Goal: Navigation & Orientation: Find specific page/section

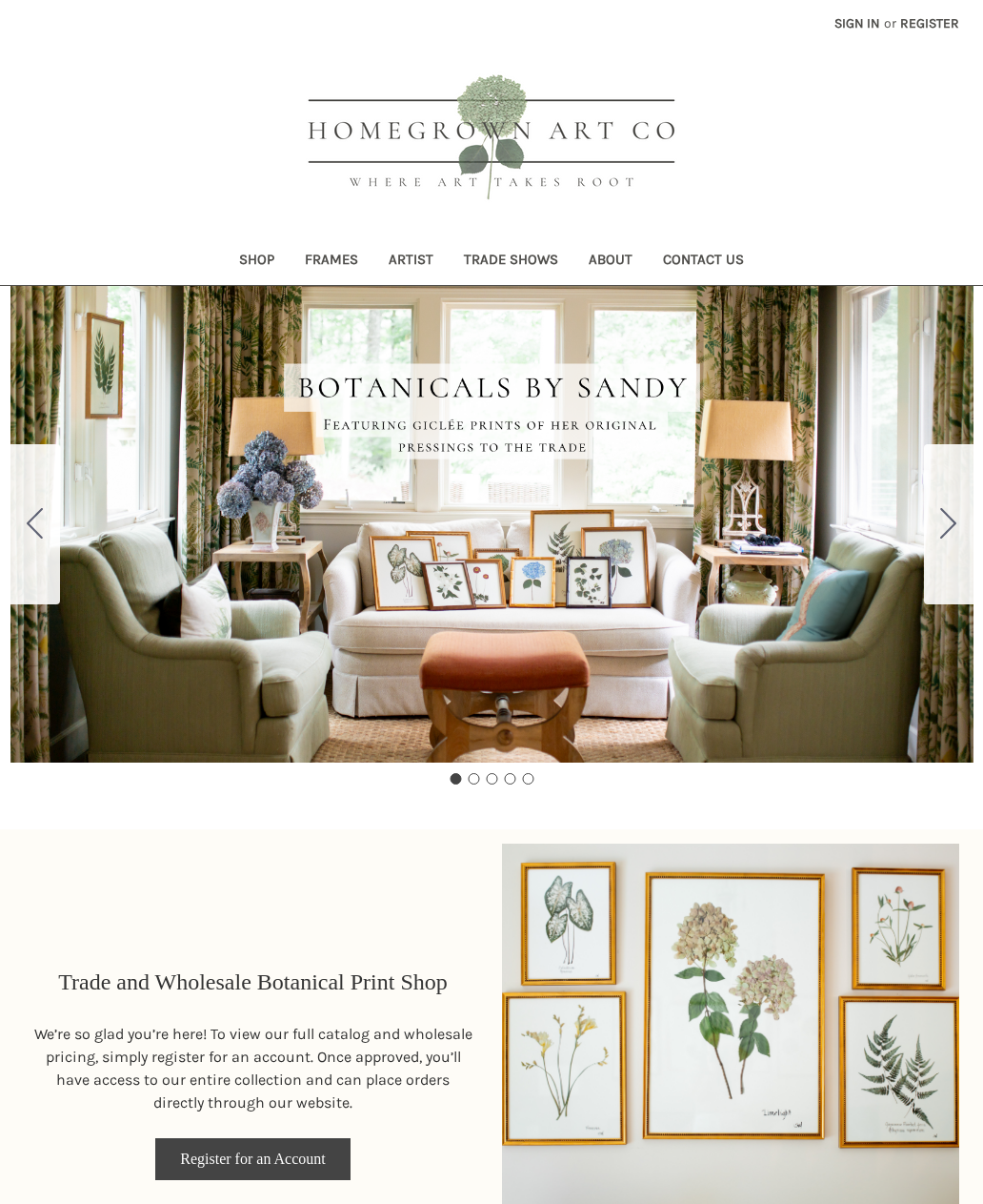
click at [238, 262] on link "Shop" at bounding box center [256, 261] width 65 height 47
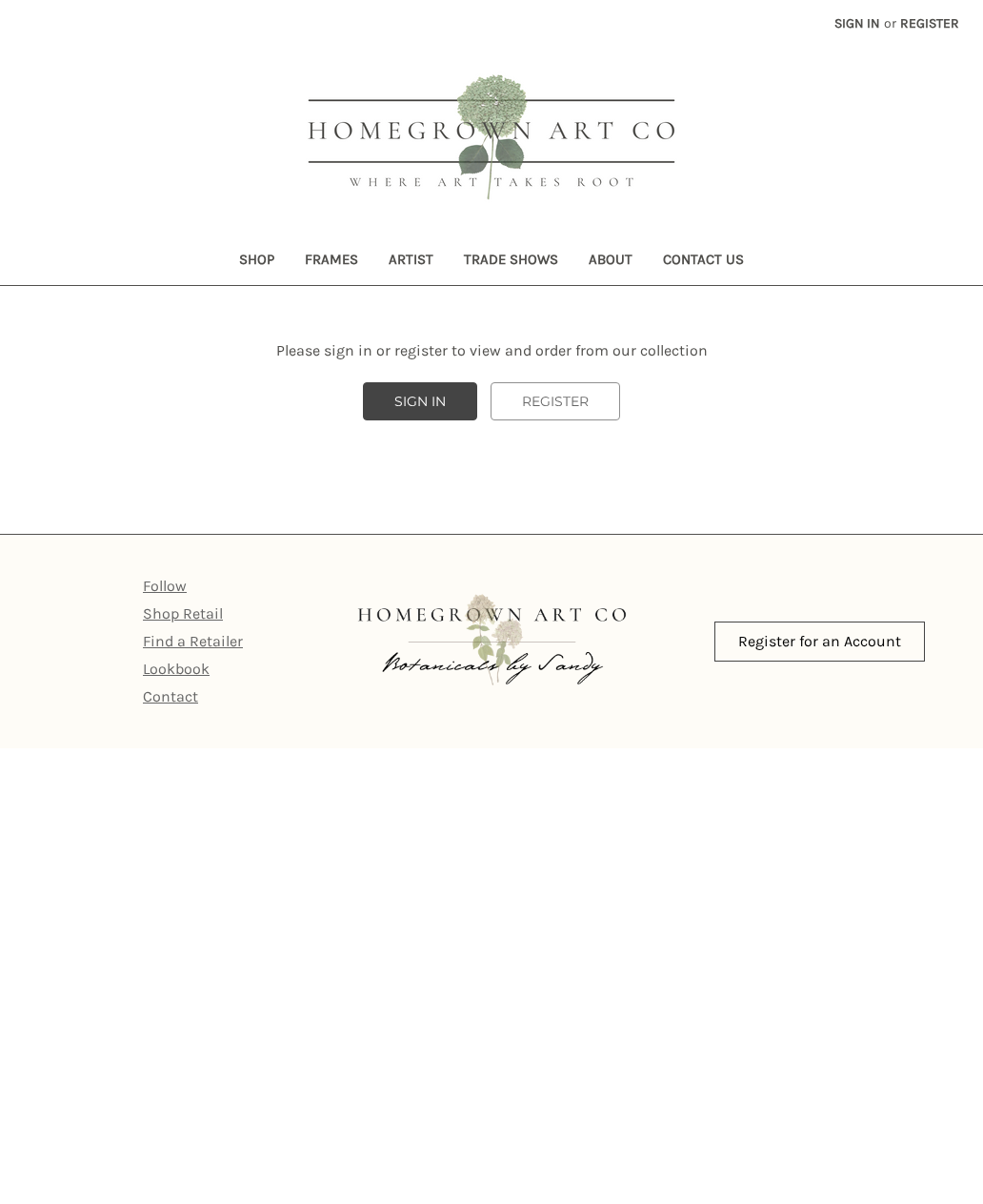
click at [322, 248] on link "Frames" at bounding box center [332, 261] width 84 height 47
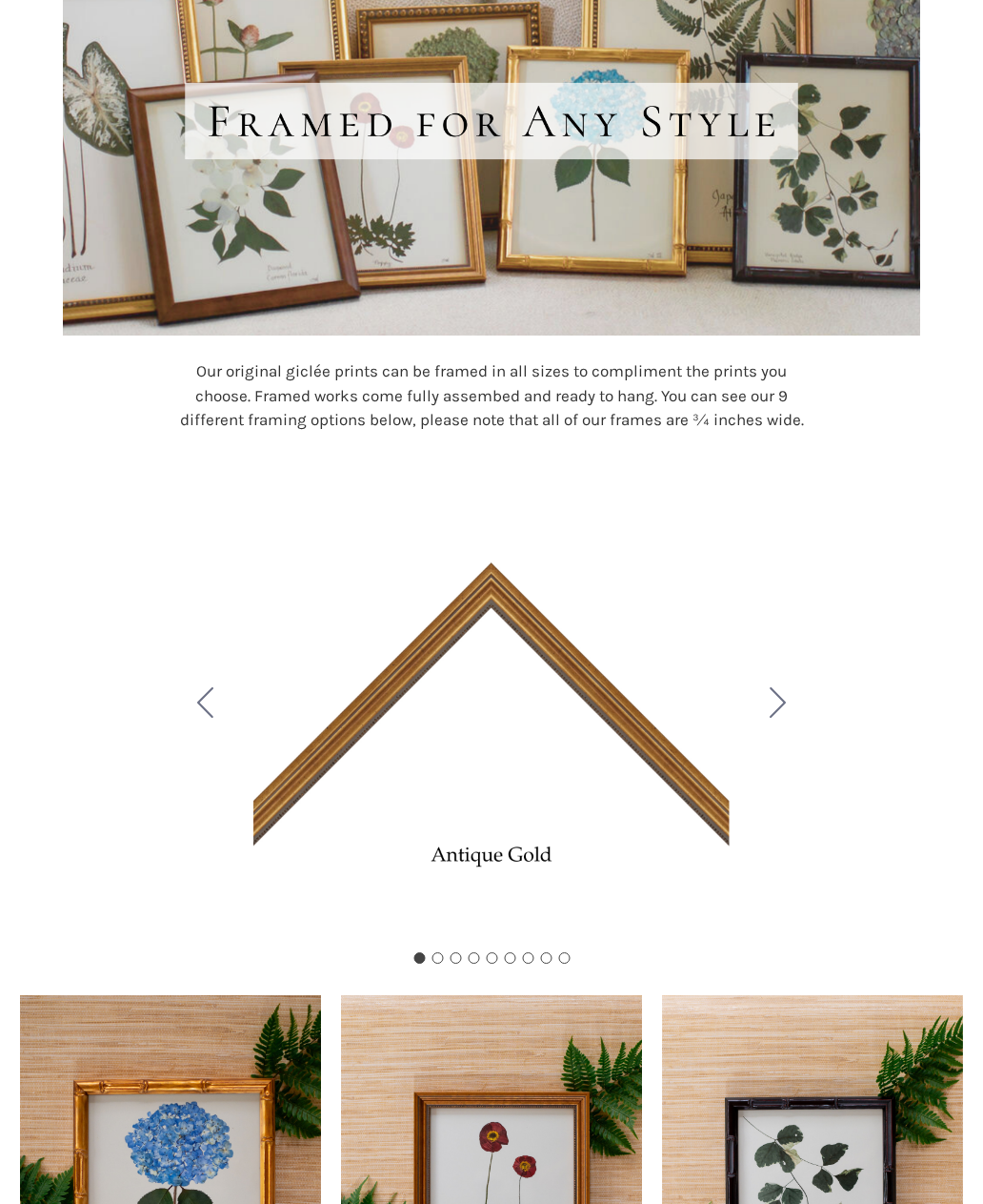
scroll to position [405, 0]
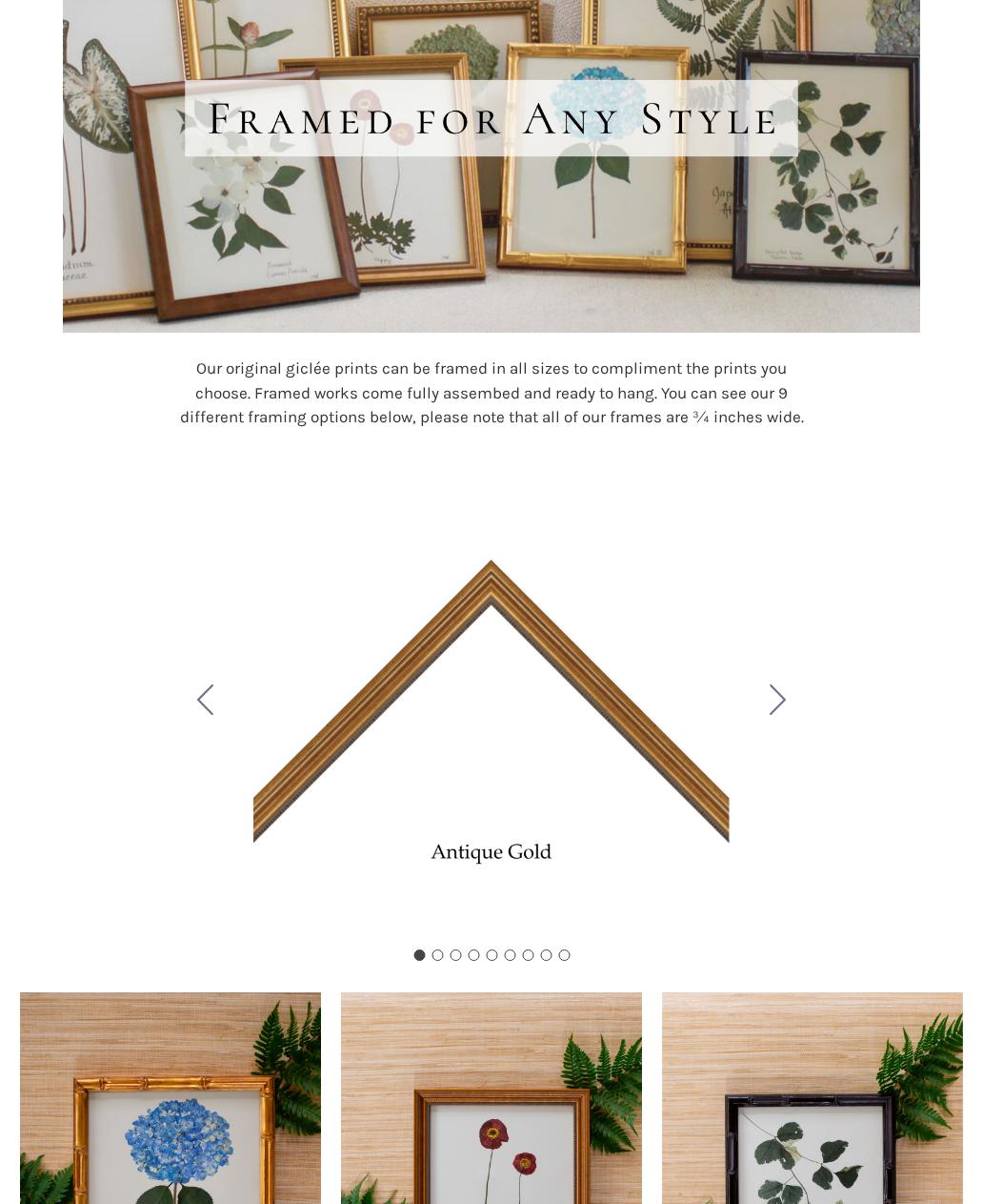
click at [793, 690] on button "Go to slide 2" at bounding box center [778, 703] width 49 height 160
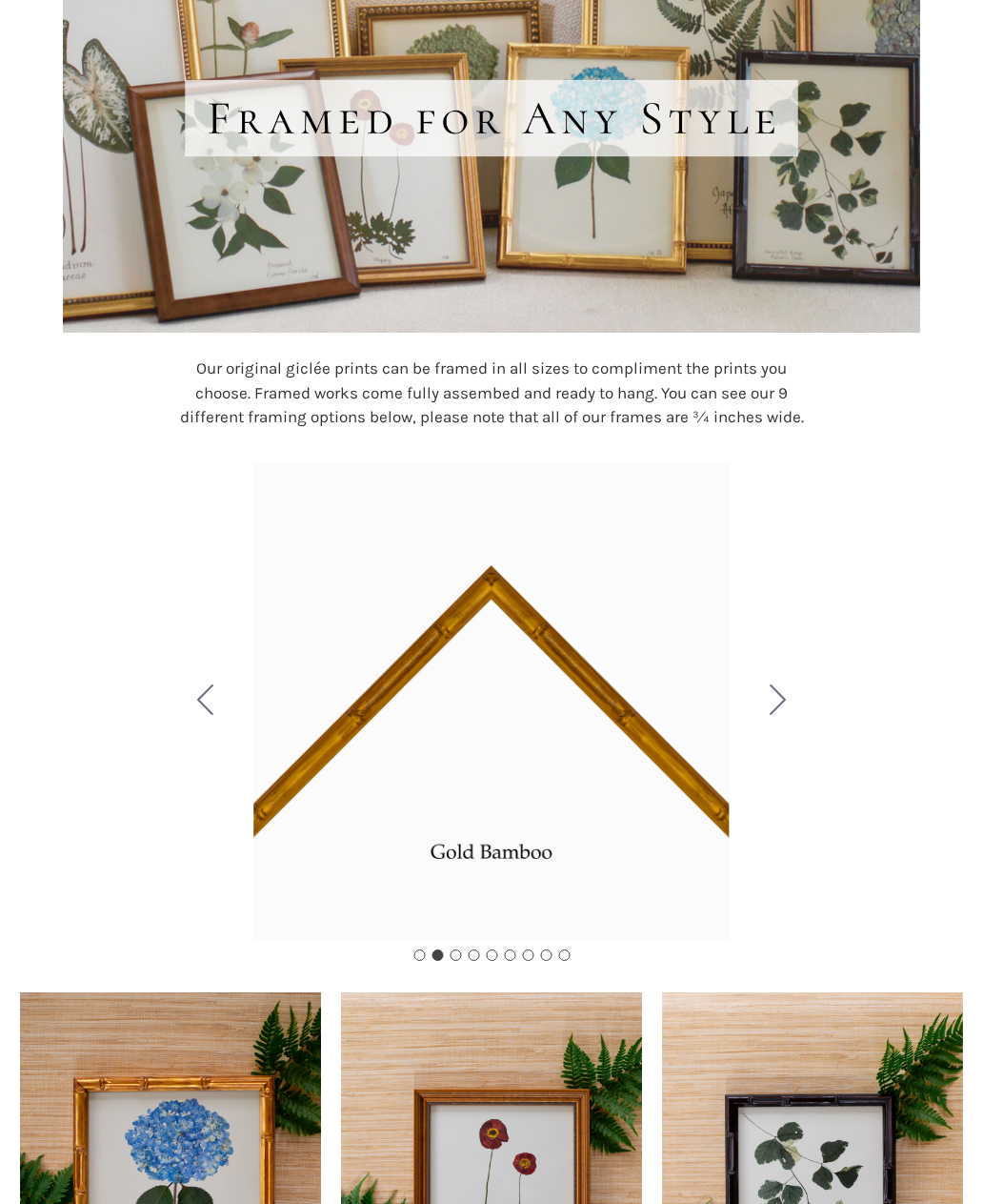
click at [800, 688] on button "Go to slide 3" at bounding box center [778, 703] width 49 height 160
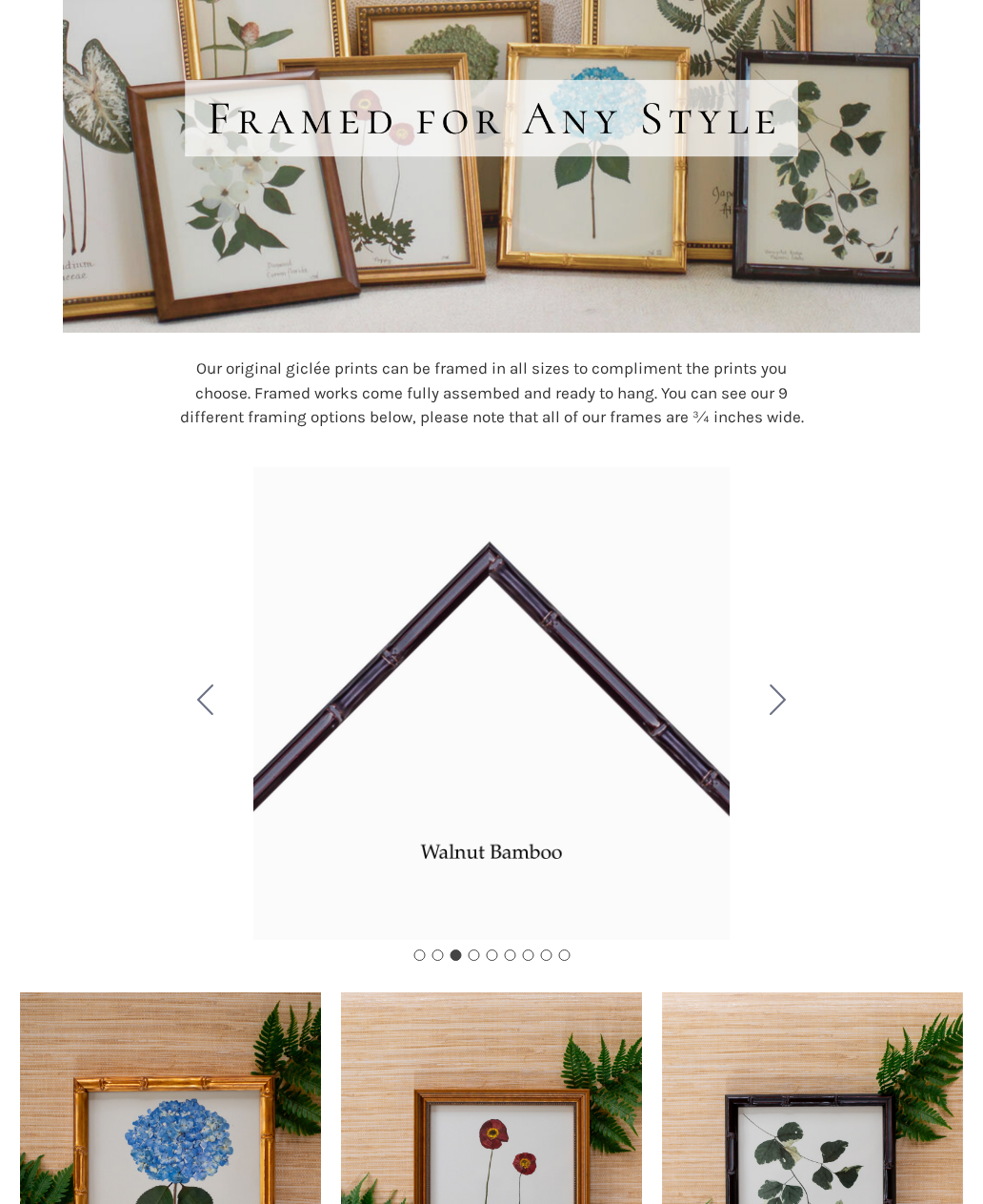
click at [791, 693] on button "Go to slide 4" at bounding box center [778, 703] width 49 height 160
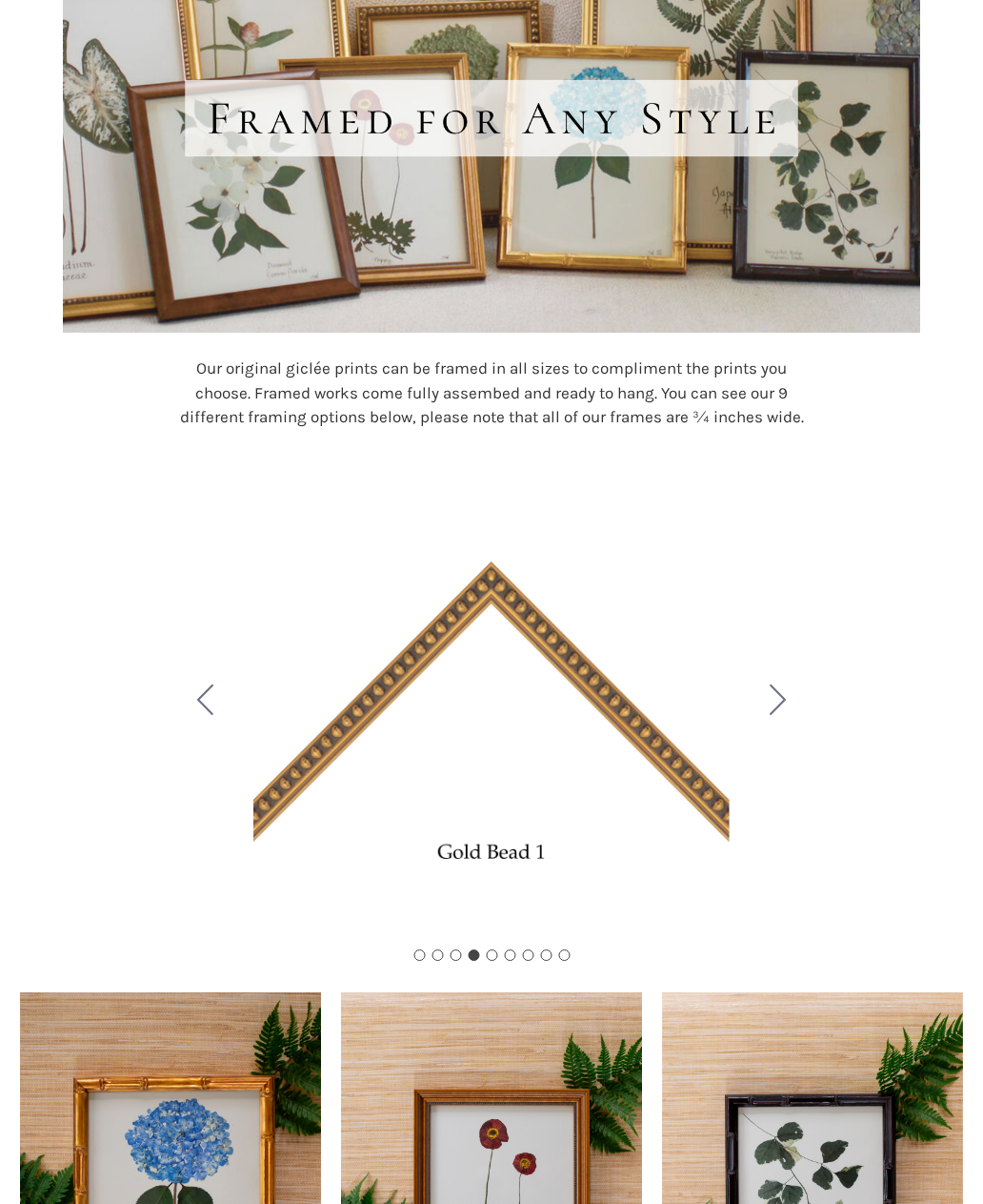
click at [788, 692] on button "Go to slide 5" at bounding box center [778, 703] width 49 height 160
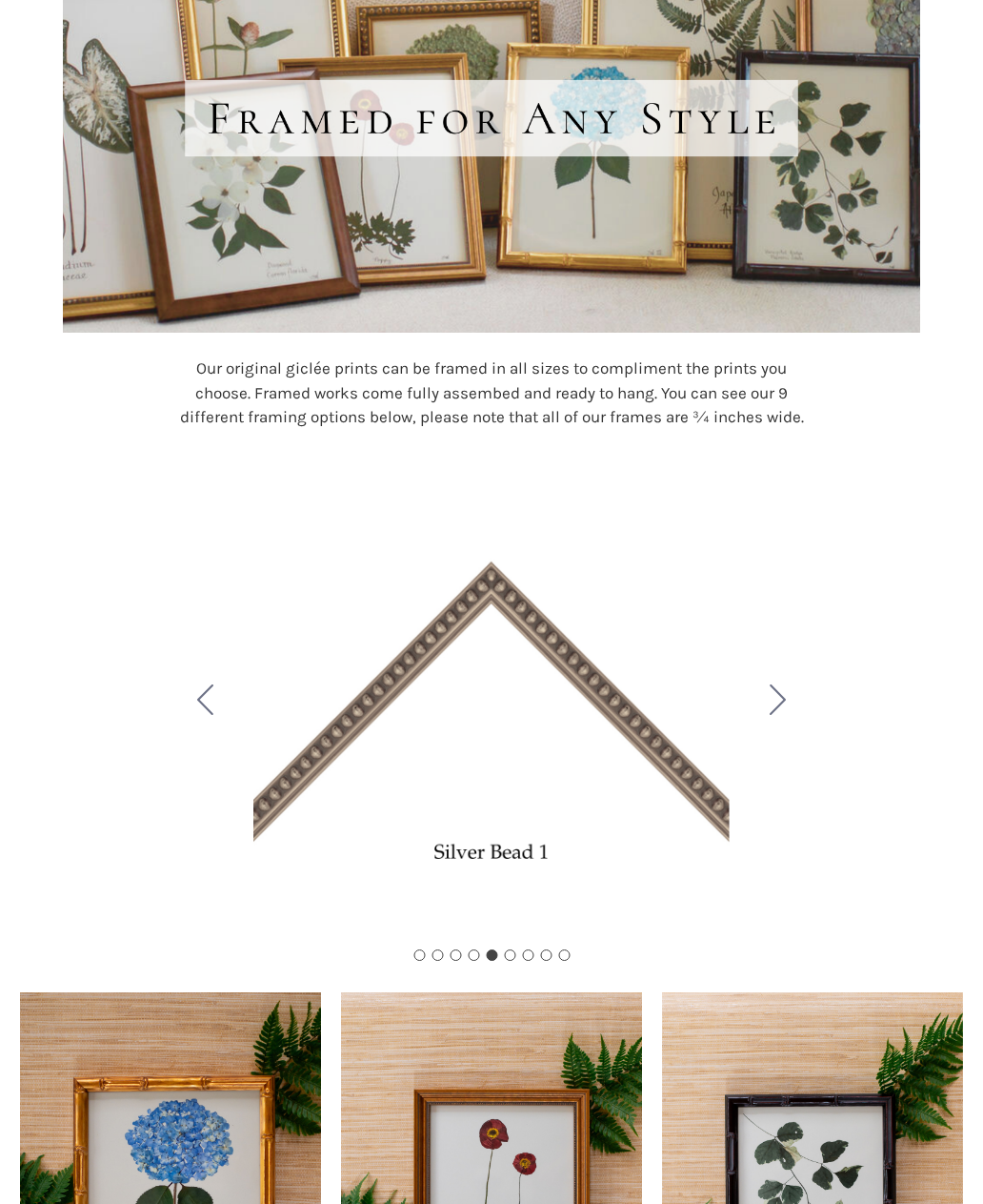
click at [795, 688] on button "Go to slide 6" at bounding box center [778, 703] width 49 height 160
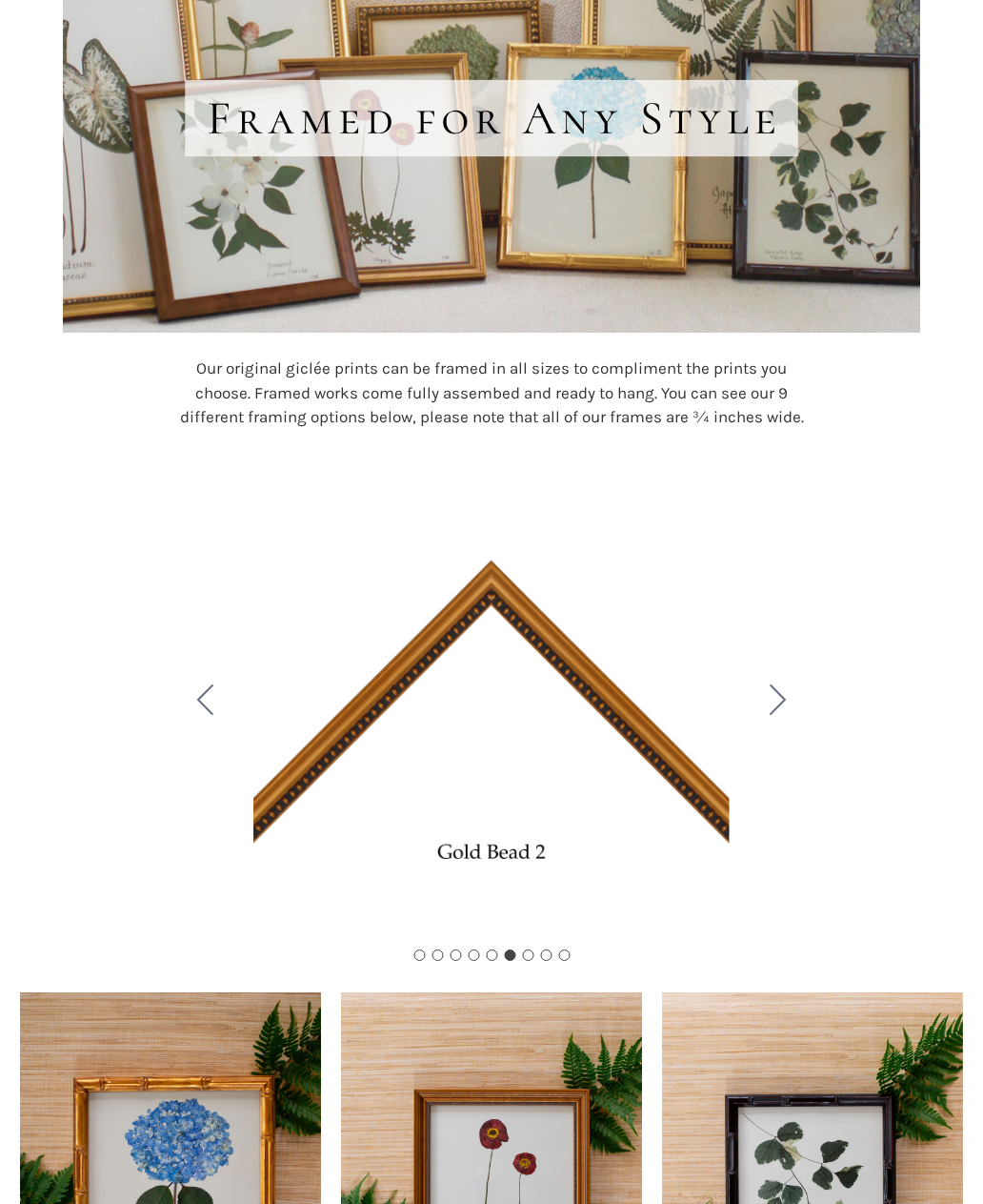
click at [787, 702] on button "Go to slide 7" at bounding box center [778, 703] width 49 height 160
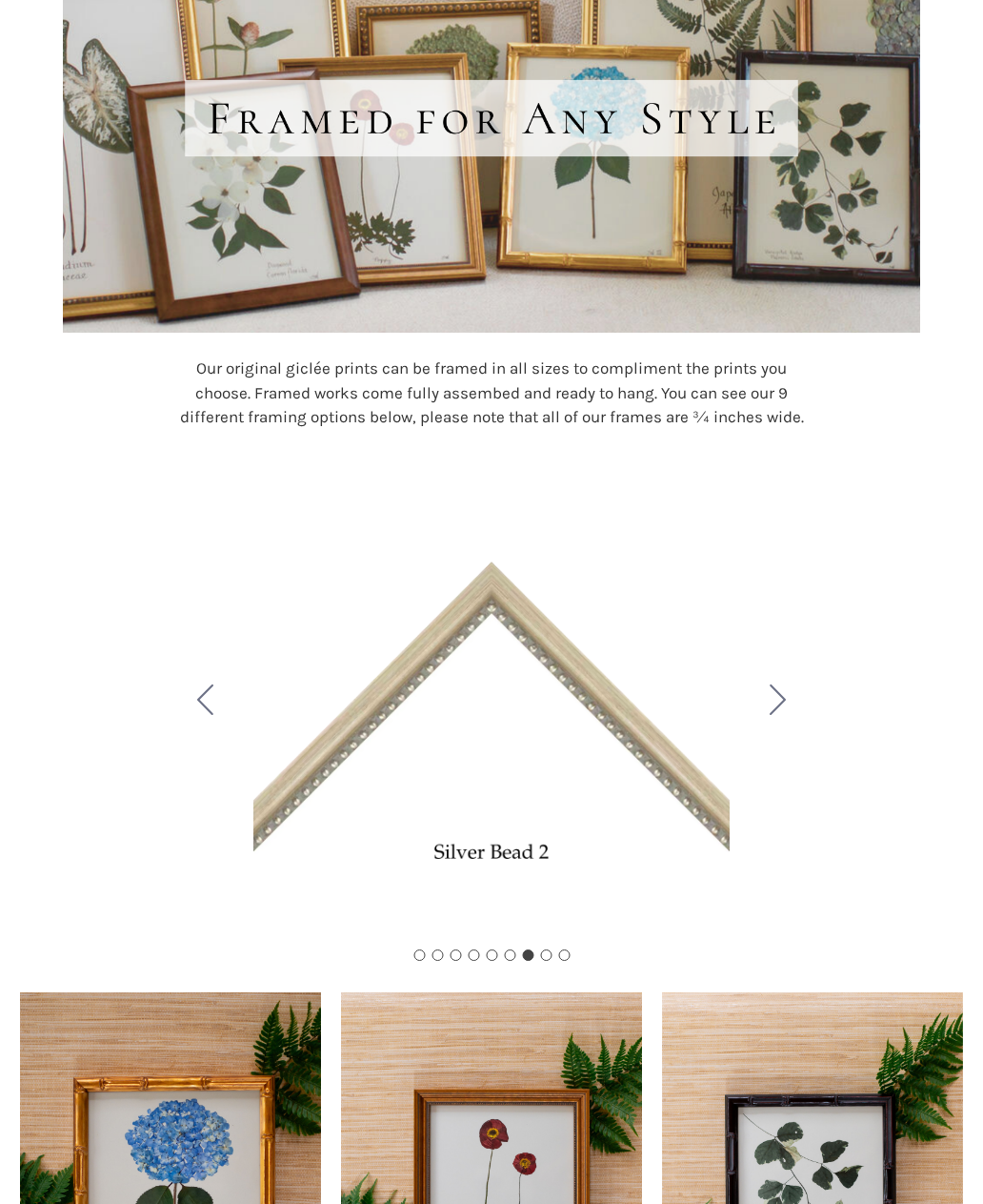
click at [786, 695] on icon "Go to slide 8" at bounding box center [778, 700] width 16 height 31
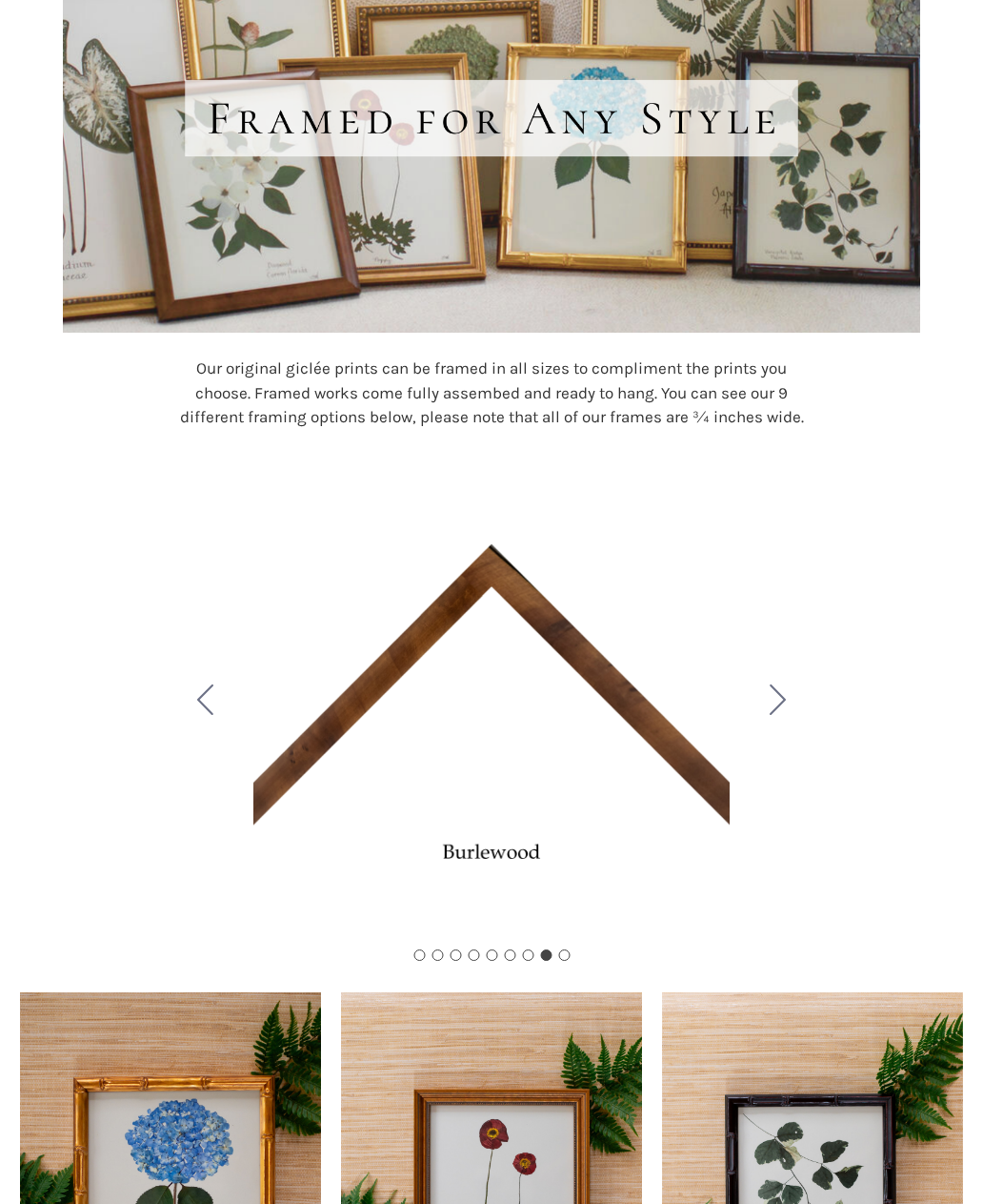
click at [794, 702] on button "Go to slide 9" at bounding box center [778, 703] width 49 height 160
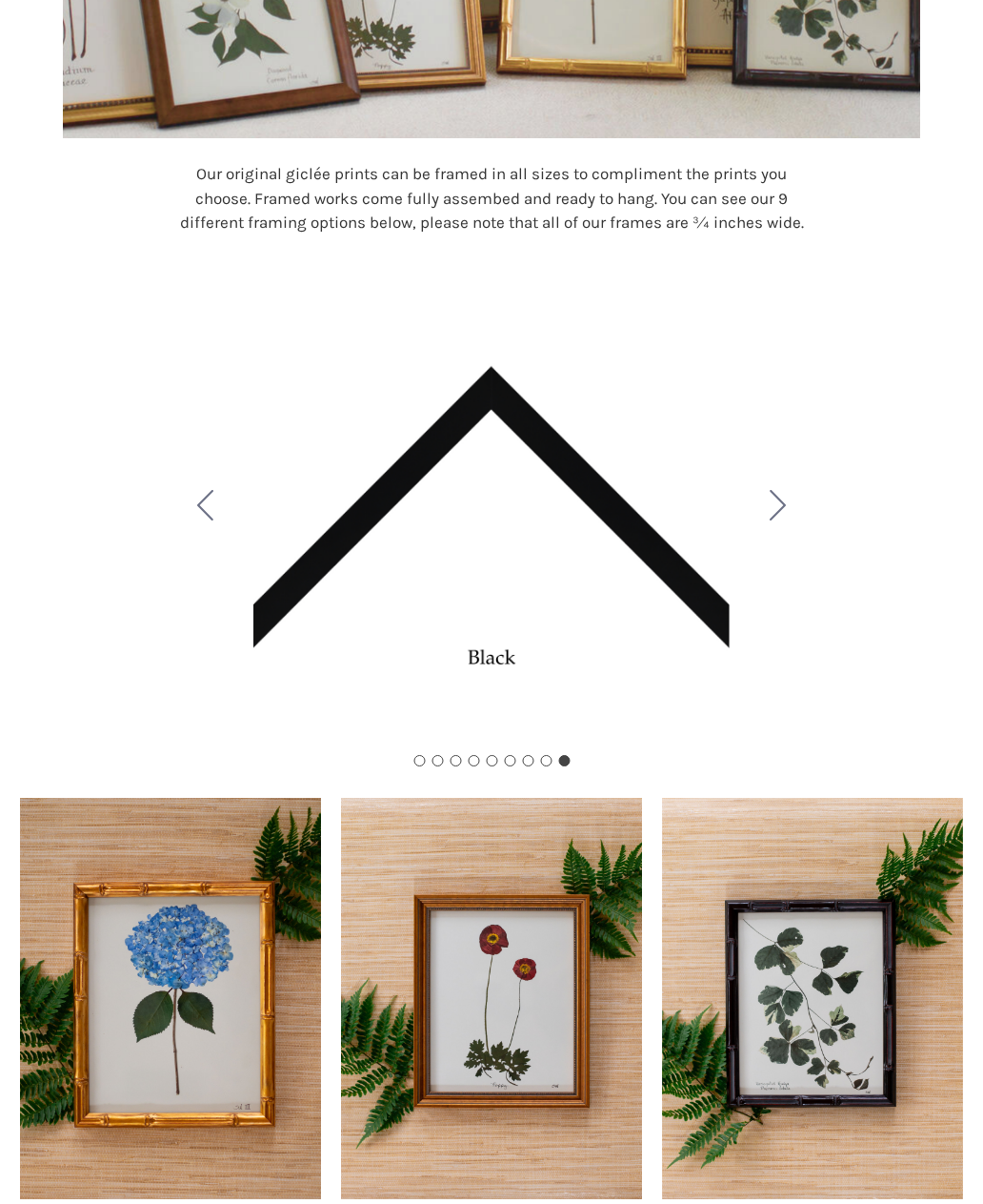
scroll to position [752, 0]
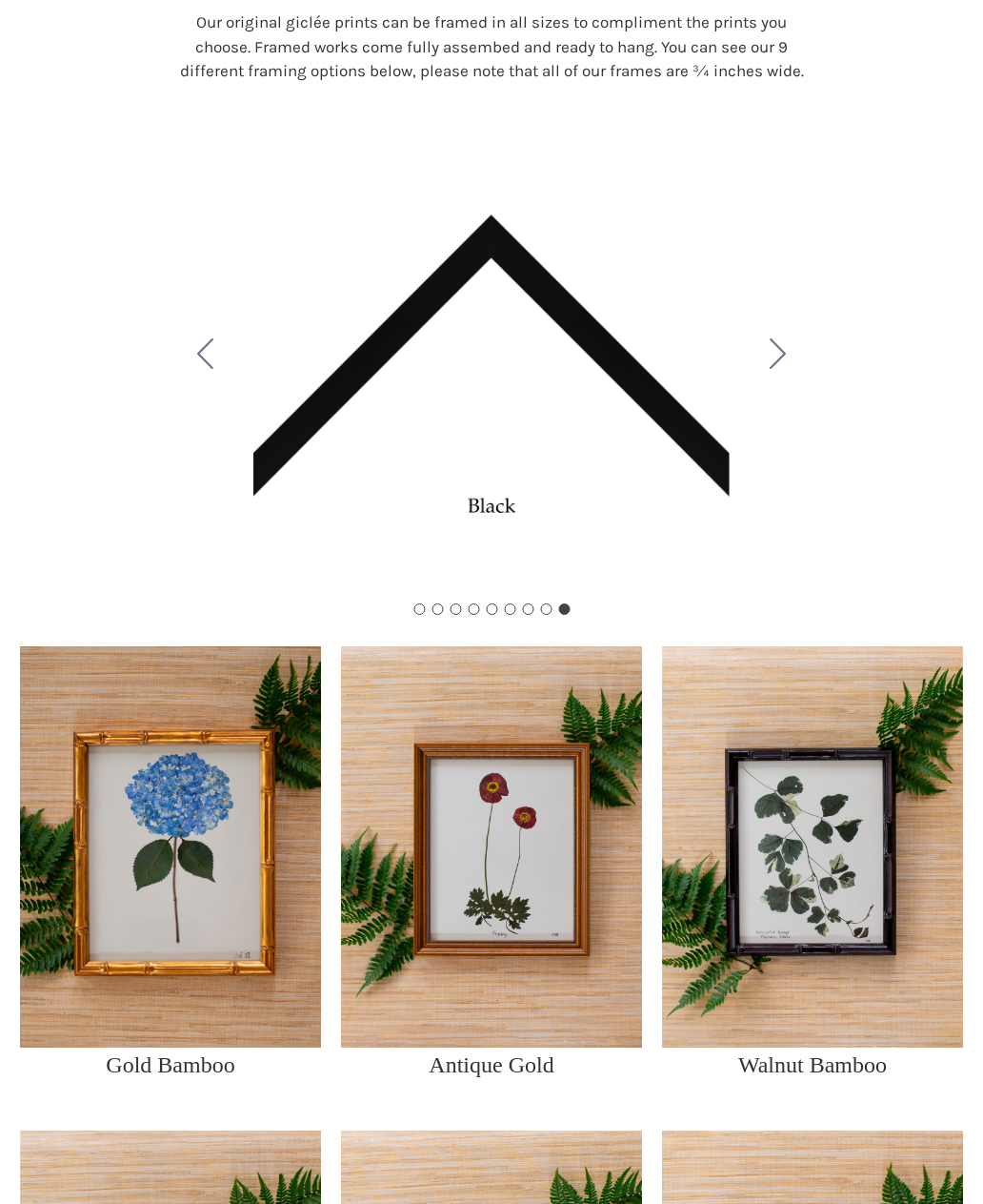
click at [12, 383] on div at bounding box center [91, 369] width 161 height 505
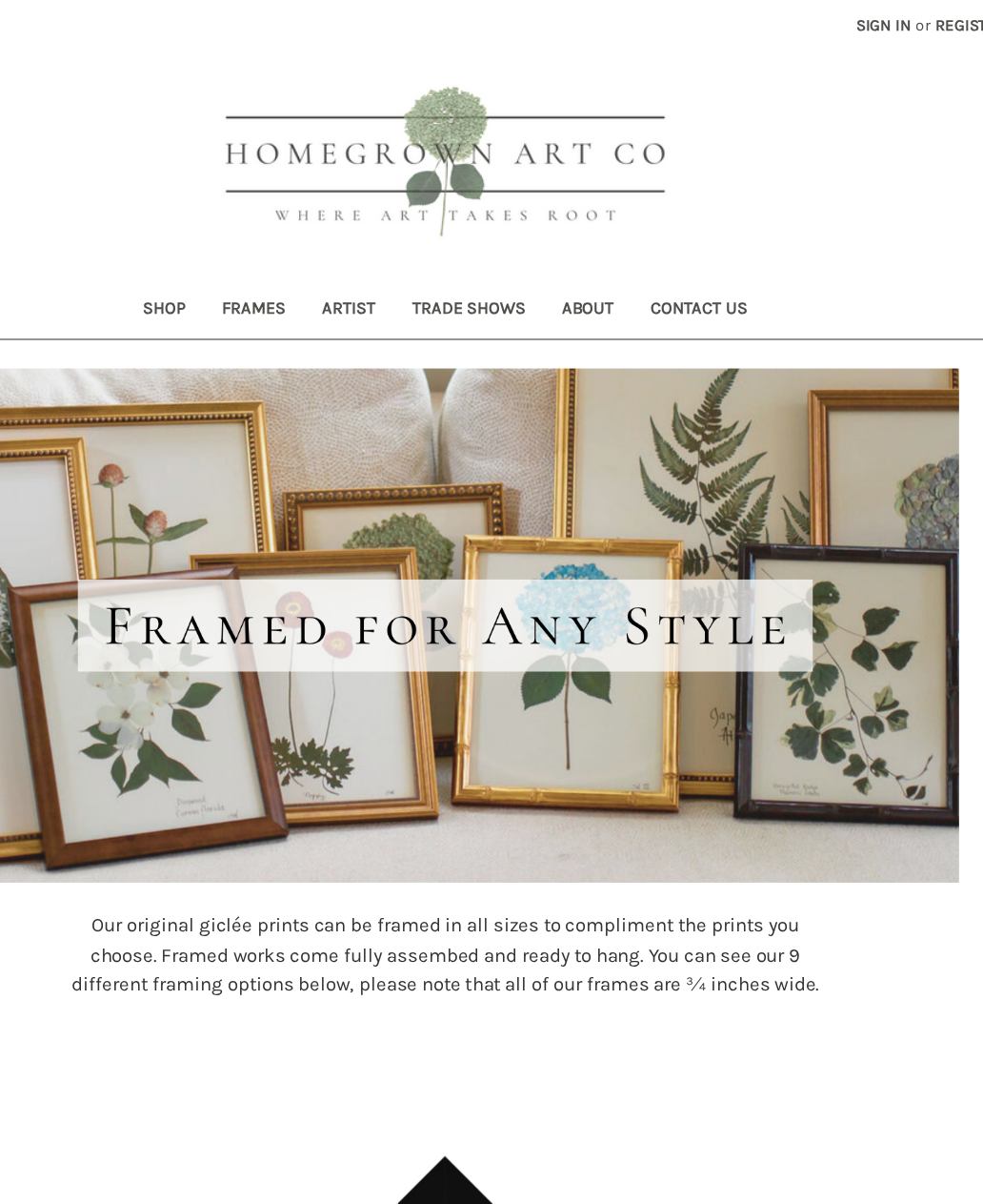
scroll to position [0, 0]
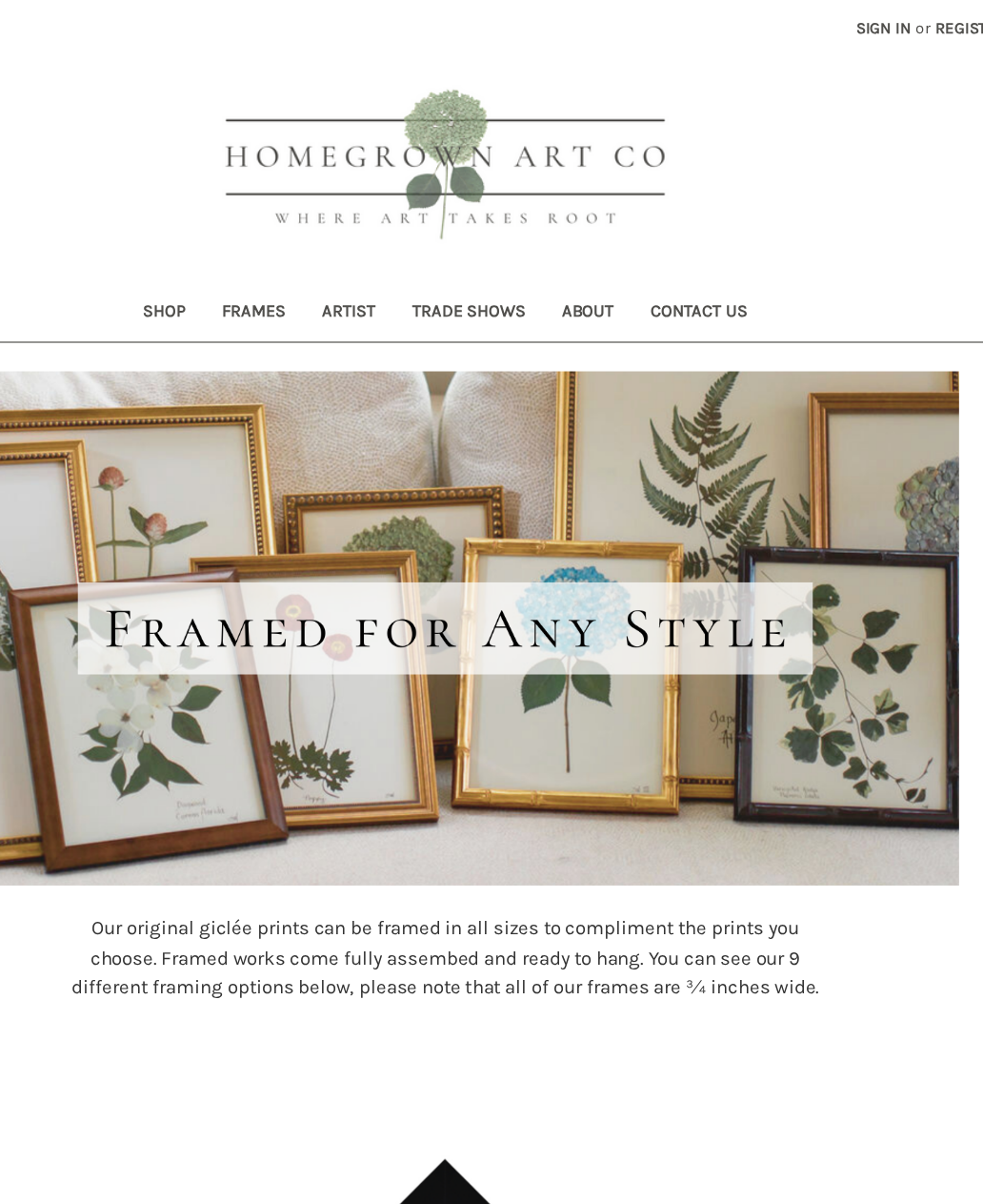
click at [448, 264] on link "Trade Shows" at bounding box center [511, 261] width 125 height 47
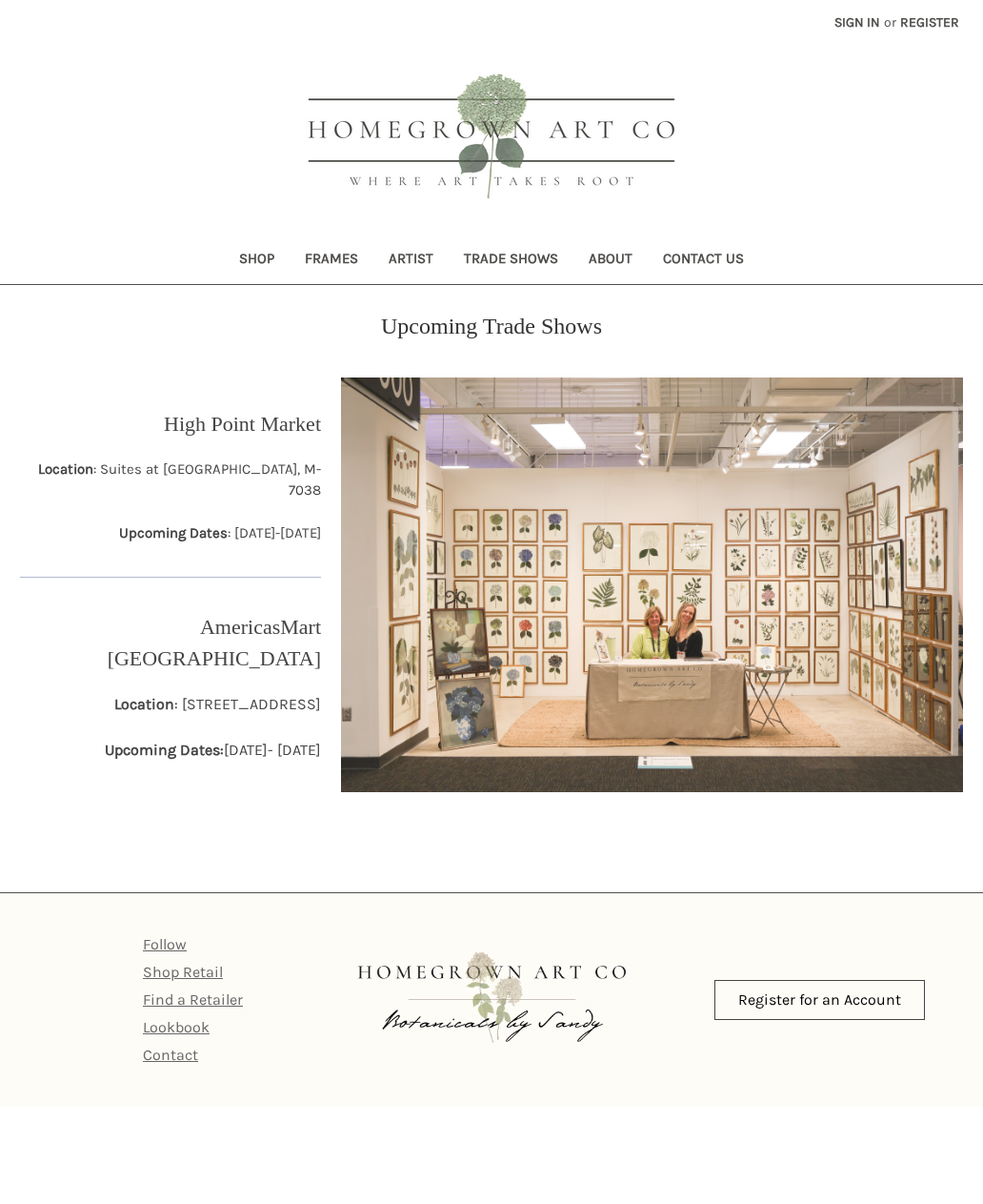
click at [182, 1004] on link "Find a Retailer" at bounding box center [192, 1000] width 100 height 18
